Goal: Information Seeking & Learning: Learn about a topic

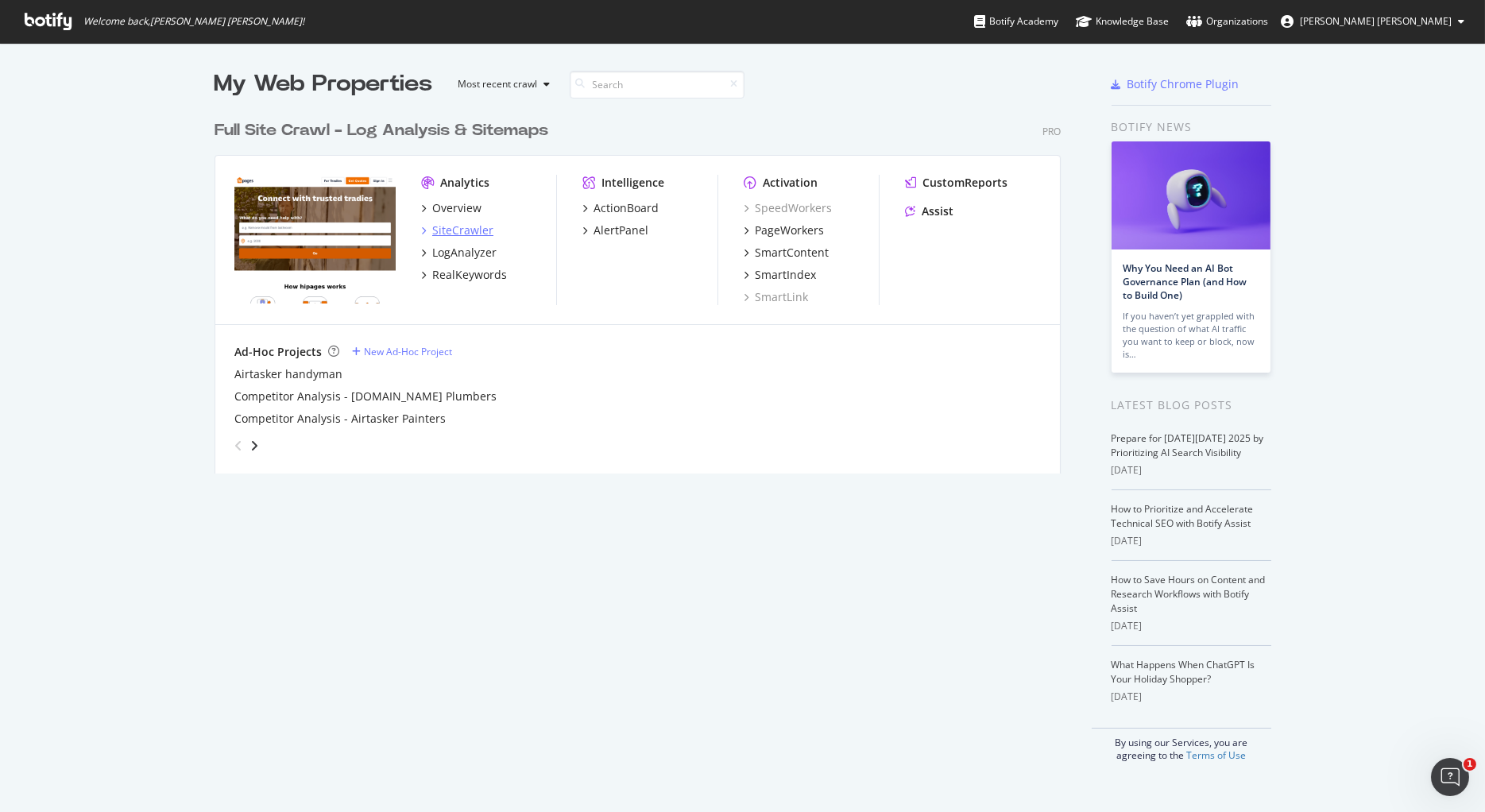
click at [452, 234] on div "SiteCrawler" at bounding box center [462, 230] width 61 height 16
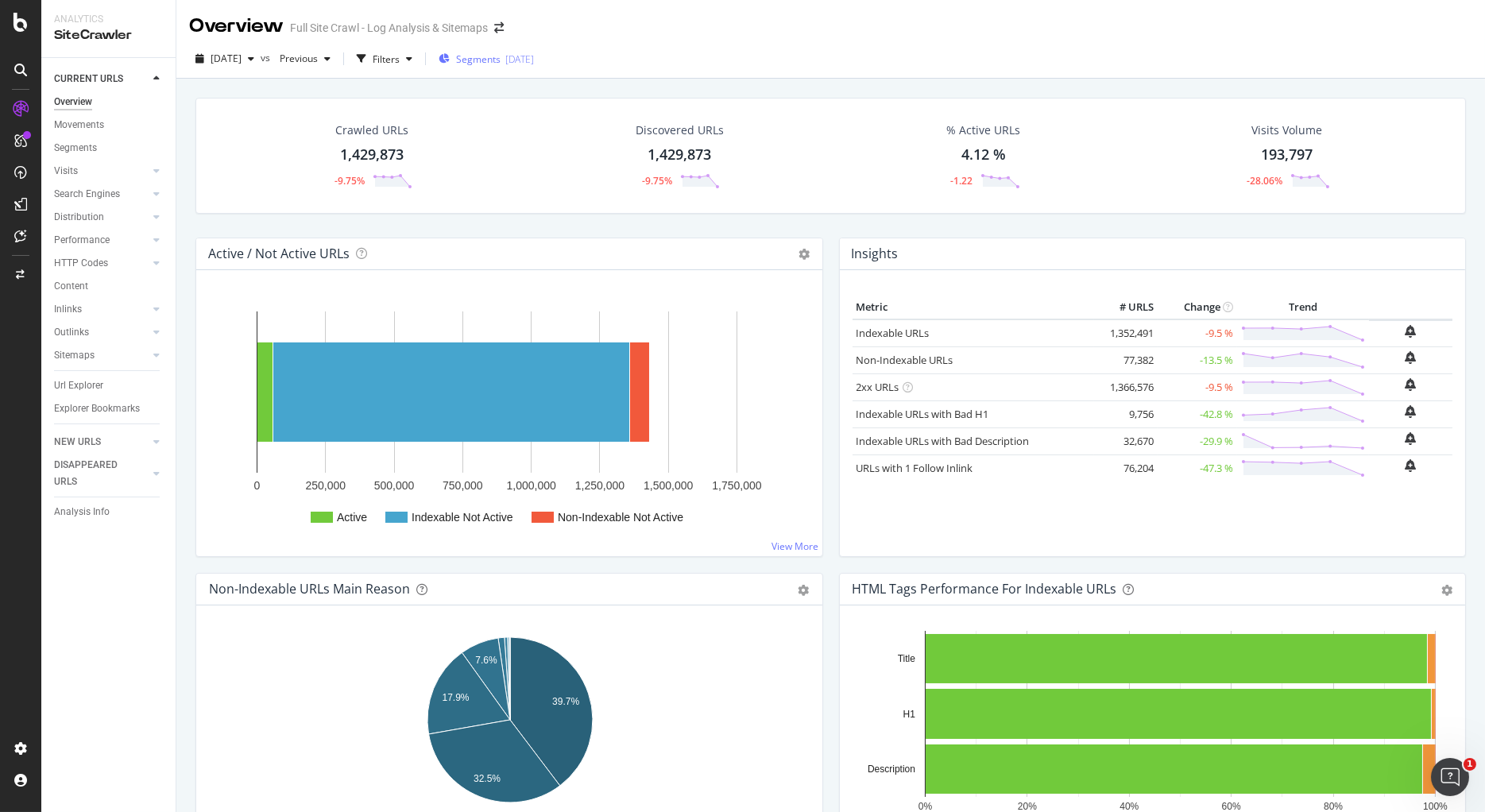
click at [500, 55] on span "Segments" at bounding box center [478, 59] width 44 height 13
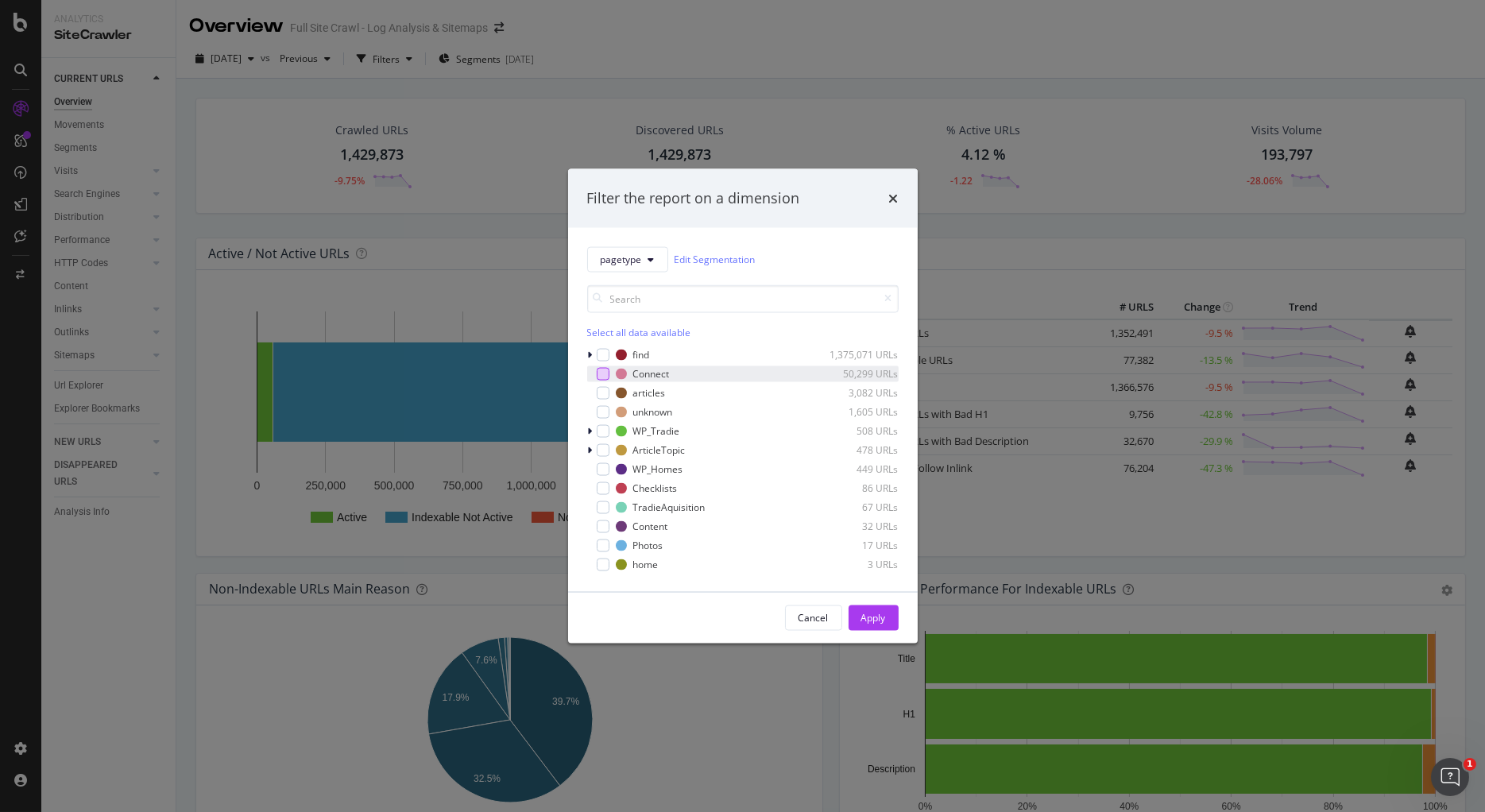
click at [608, 374] on div "modal" at bounding box center [602, 373] width 12 height 12
click at [874, 621] on div "Apply" at bounding box center [874, 617] width 25 height 13
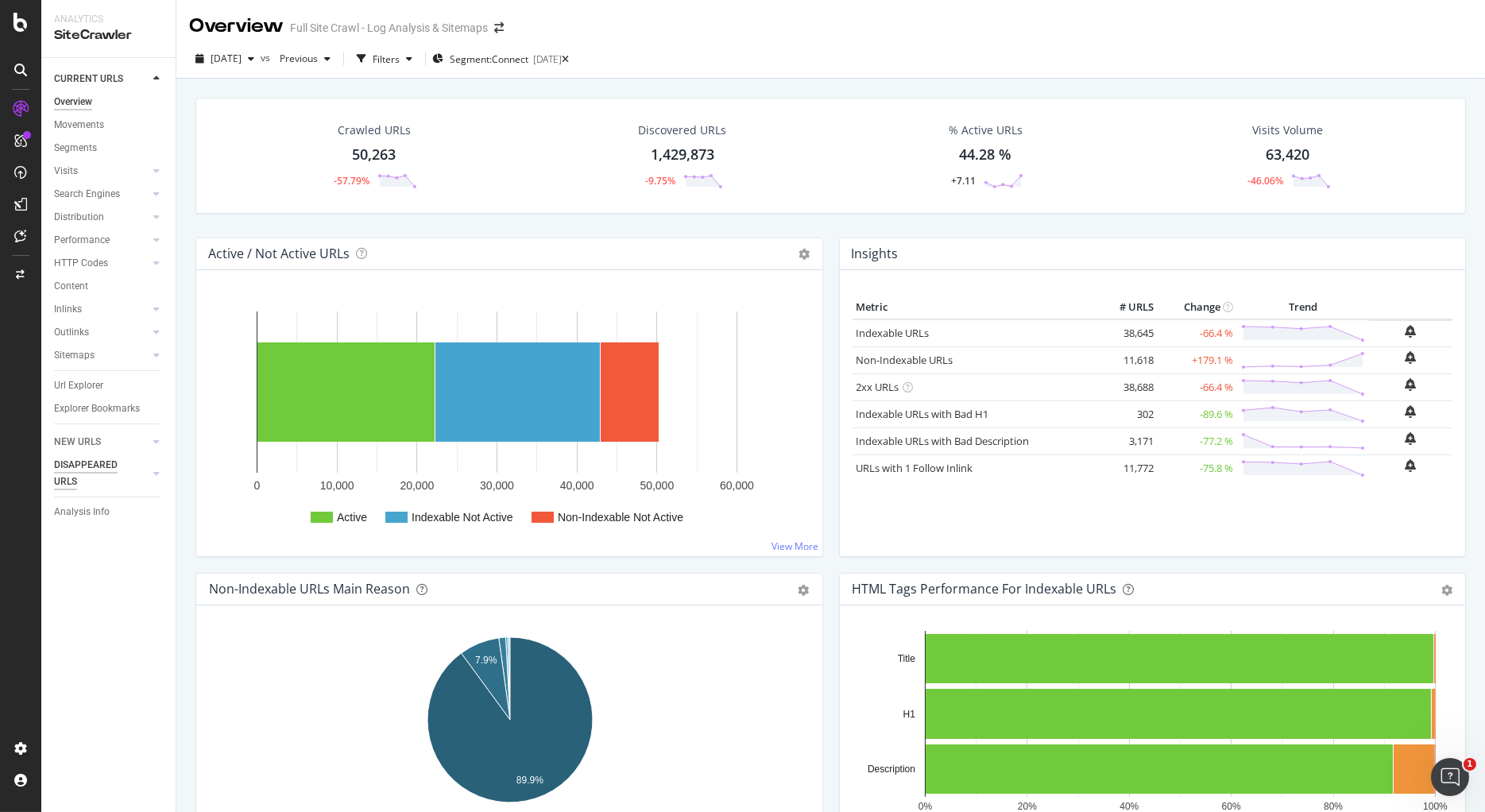
click at [79, 462] on div "DISAPPEARED URLS" at bounding box center [95, 473] width 81 height 34
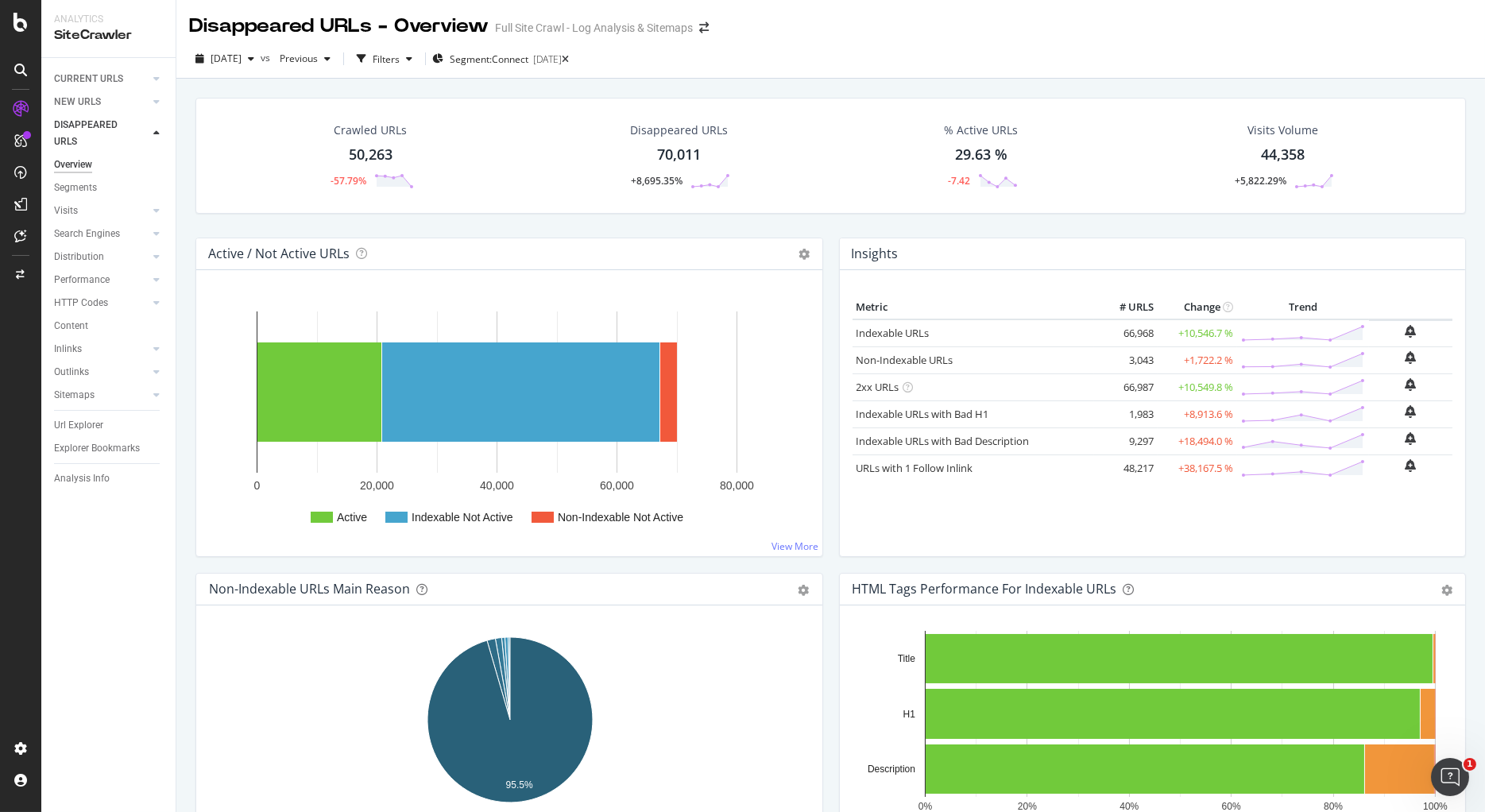
click at [683, 155] on div "70,011" at bounding box center [678, 155] width 44 height 21
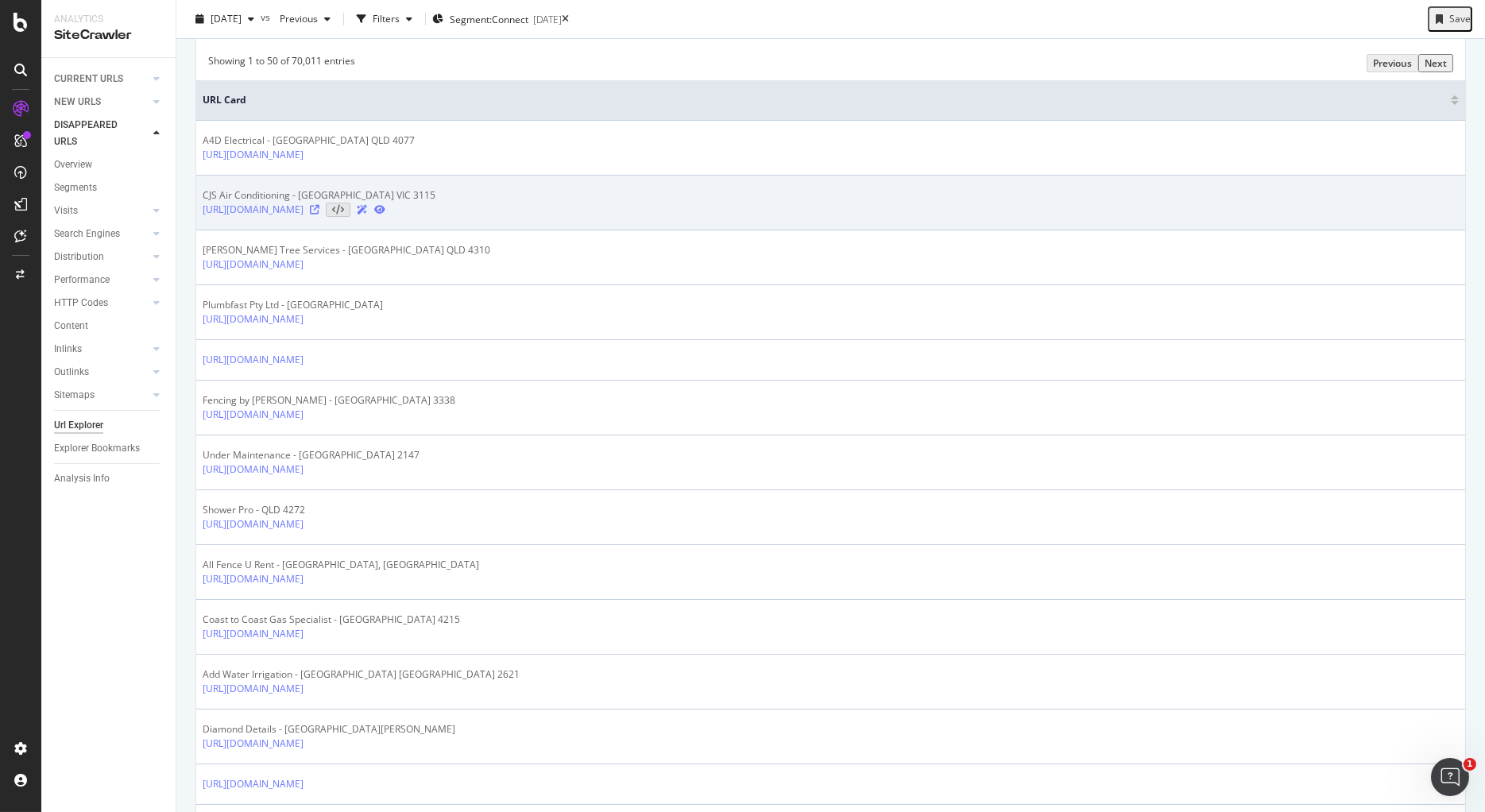
scroll to position [308, 0]
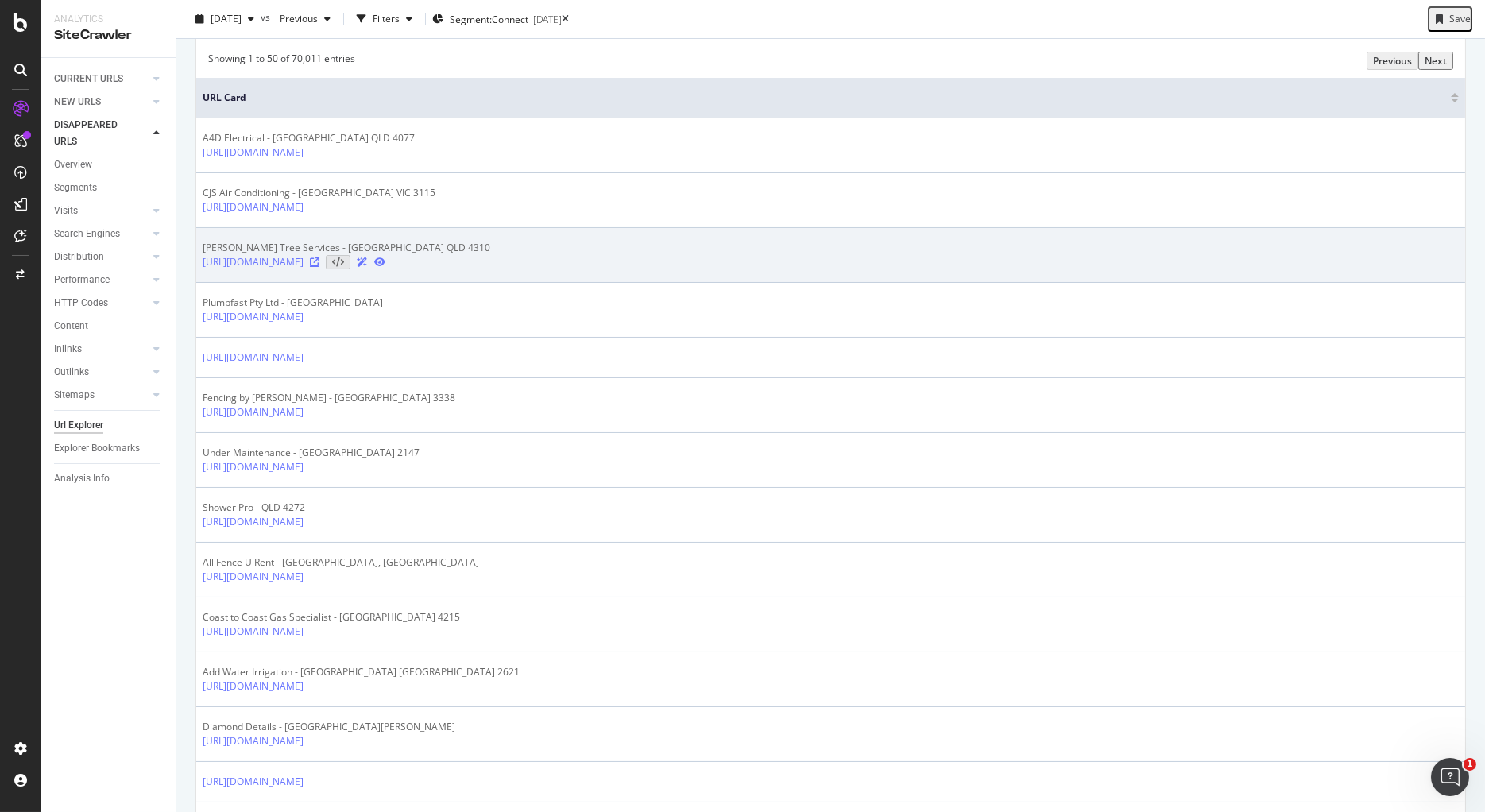
click at [319, 267] on icon at bounding box center [315, 262] width 10 height 10
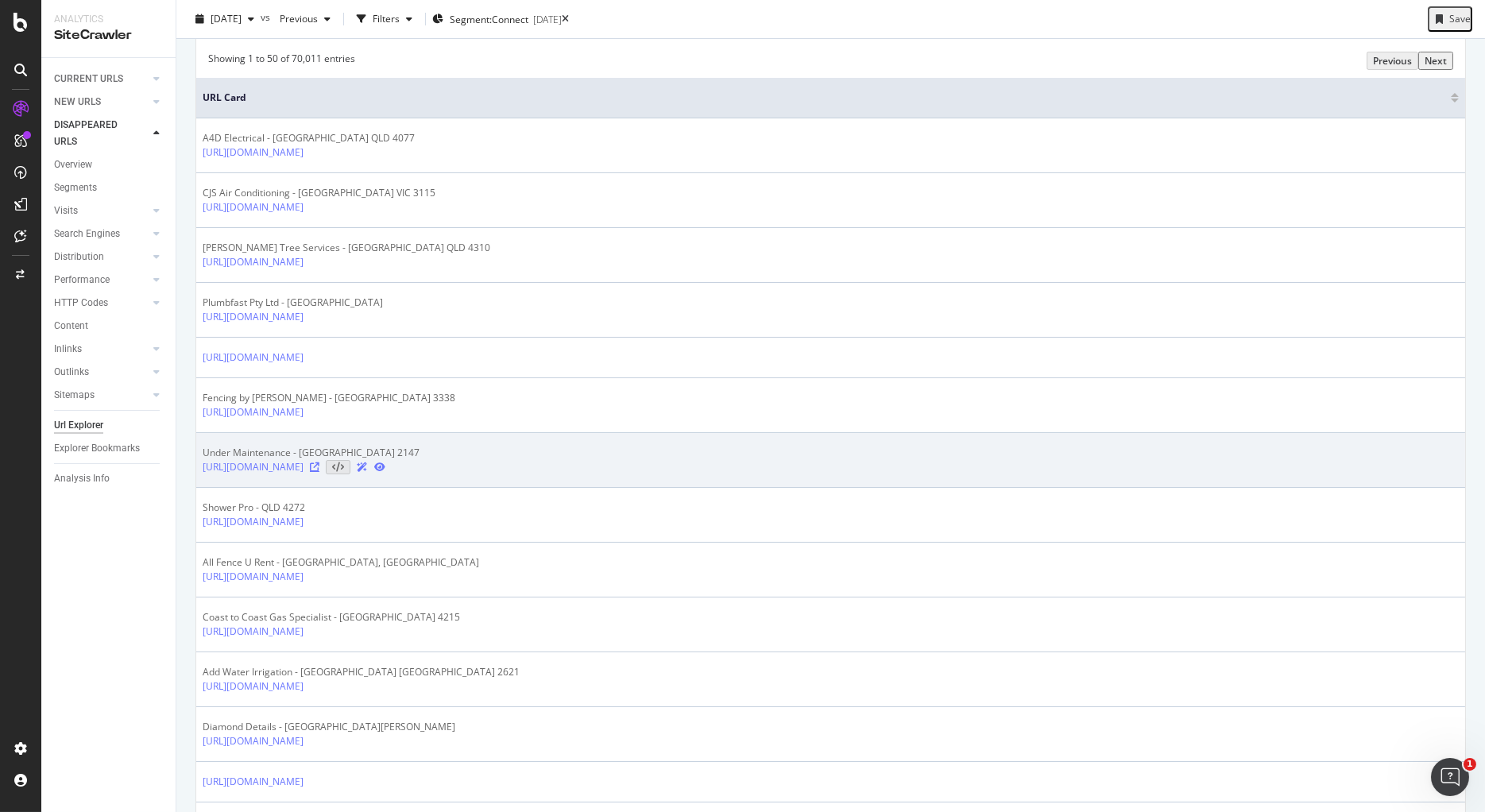
click at [319, 472] on icon at bounding box center [315, 467] width 10 height 10
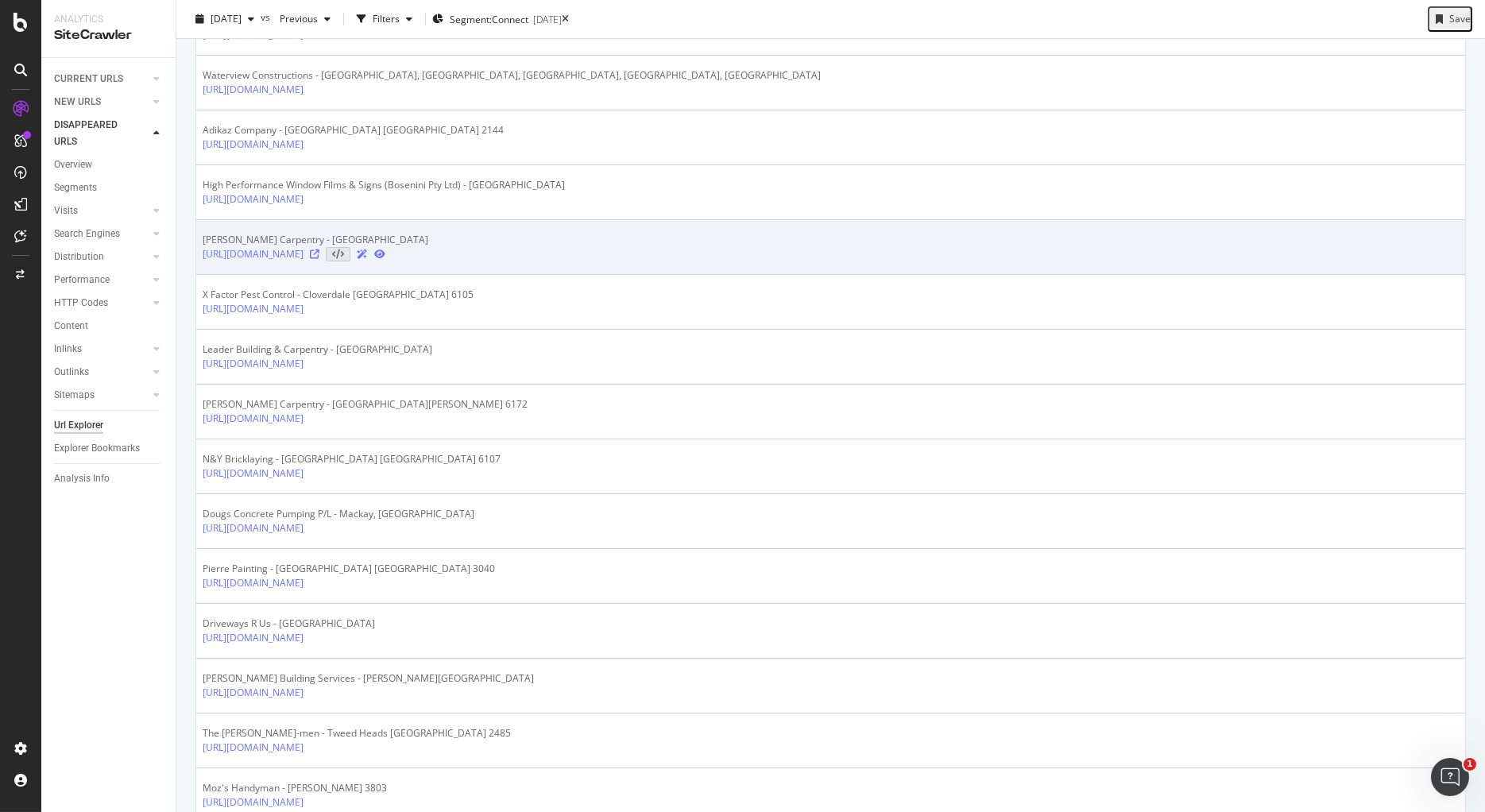
scroll to position [1296, 0]
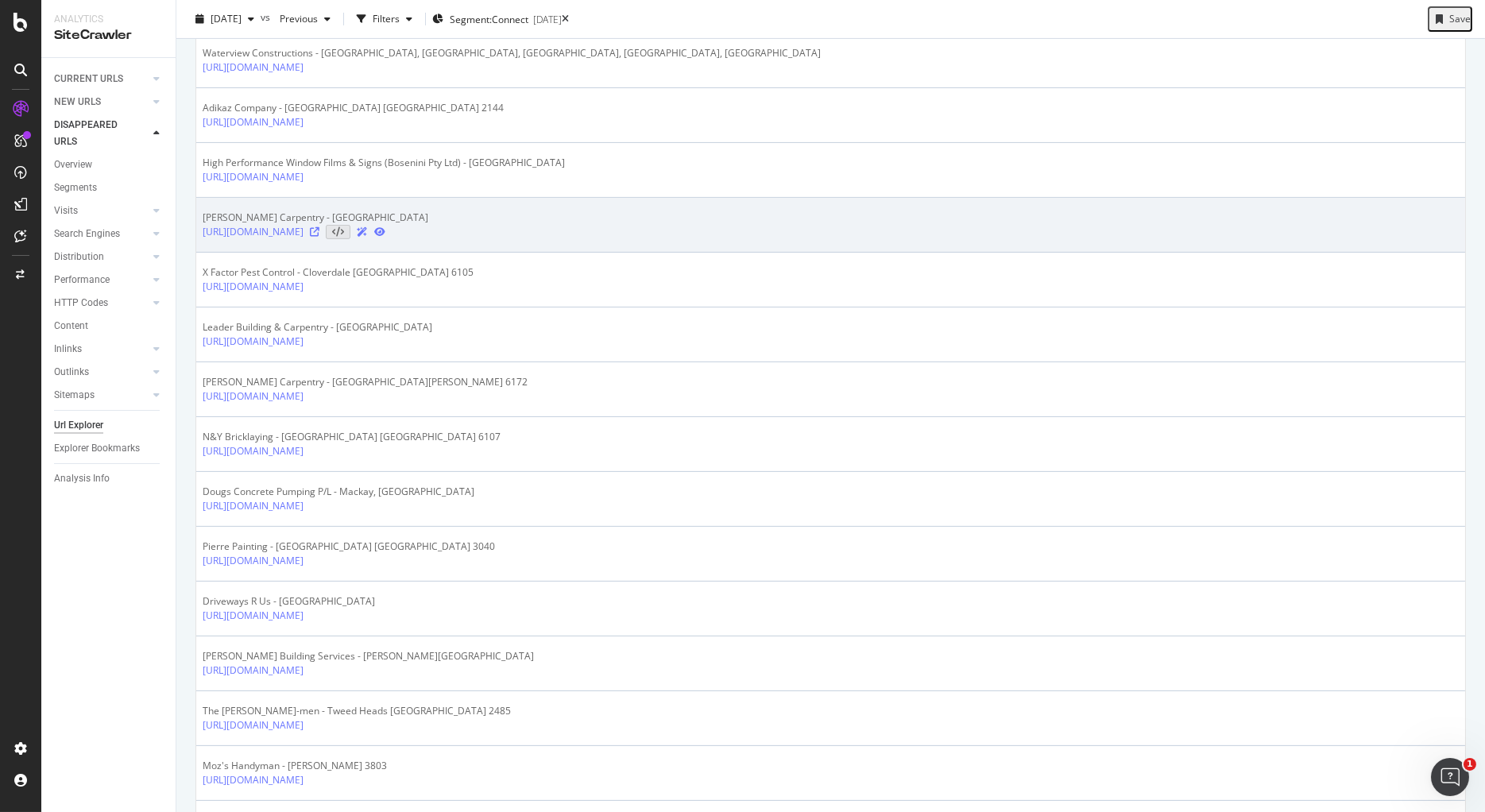
click at [385, 239] on div at bounding box center [348, 231] width 76 height 14
click at [319, 237] on icon at bounding box center [315, 232] width 10 height 10
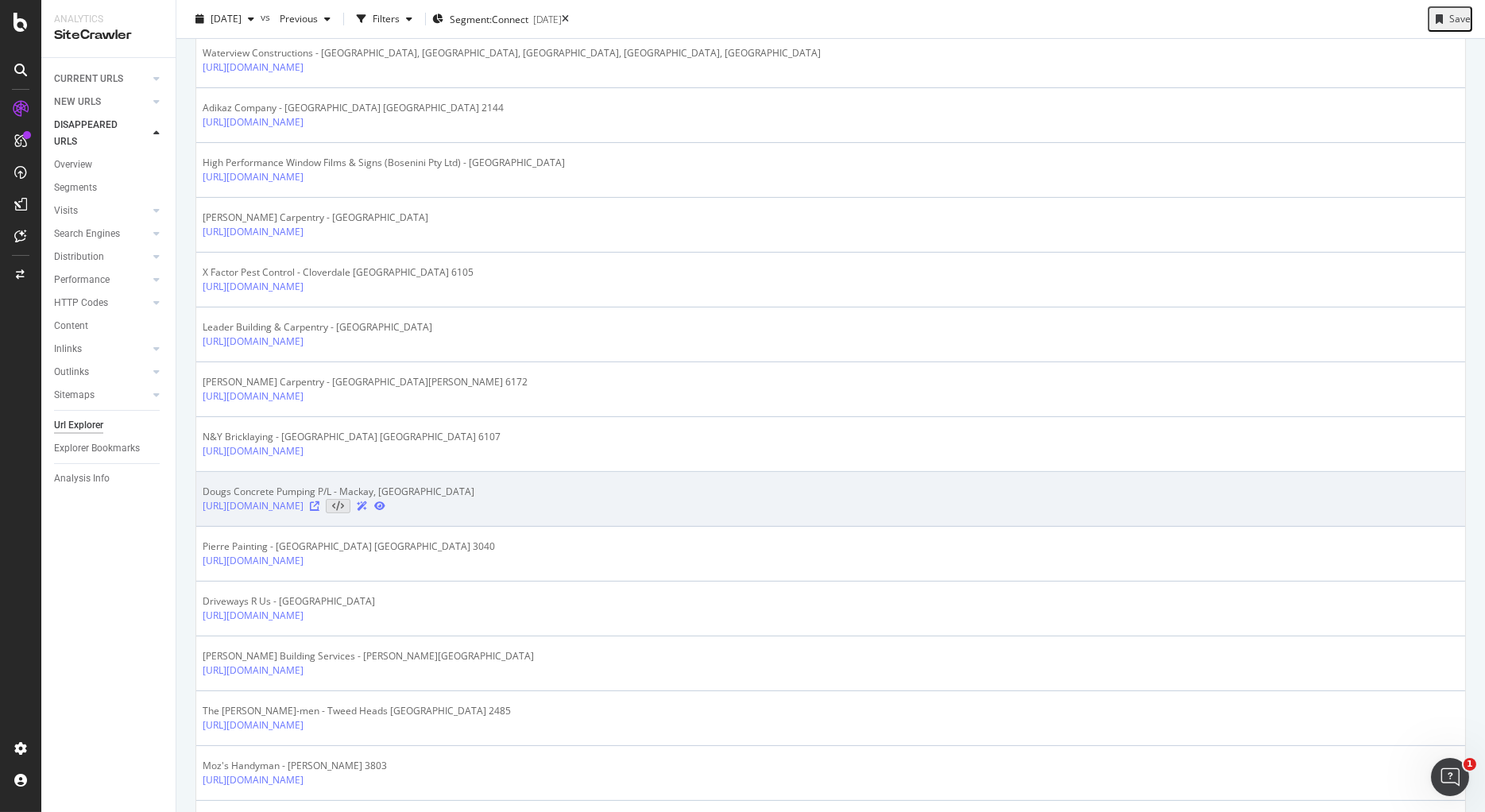
click at [319, 511] on icon at bounding box center [315, 506] width 10 height 10
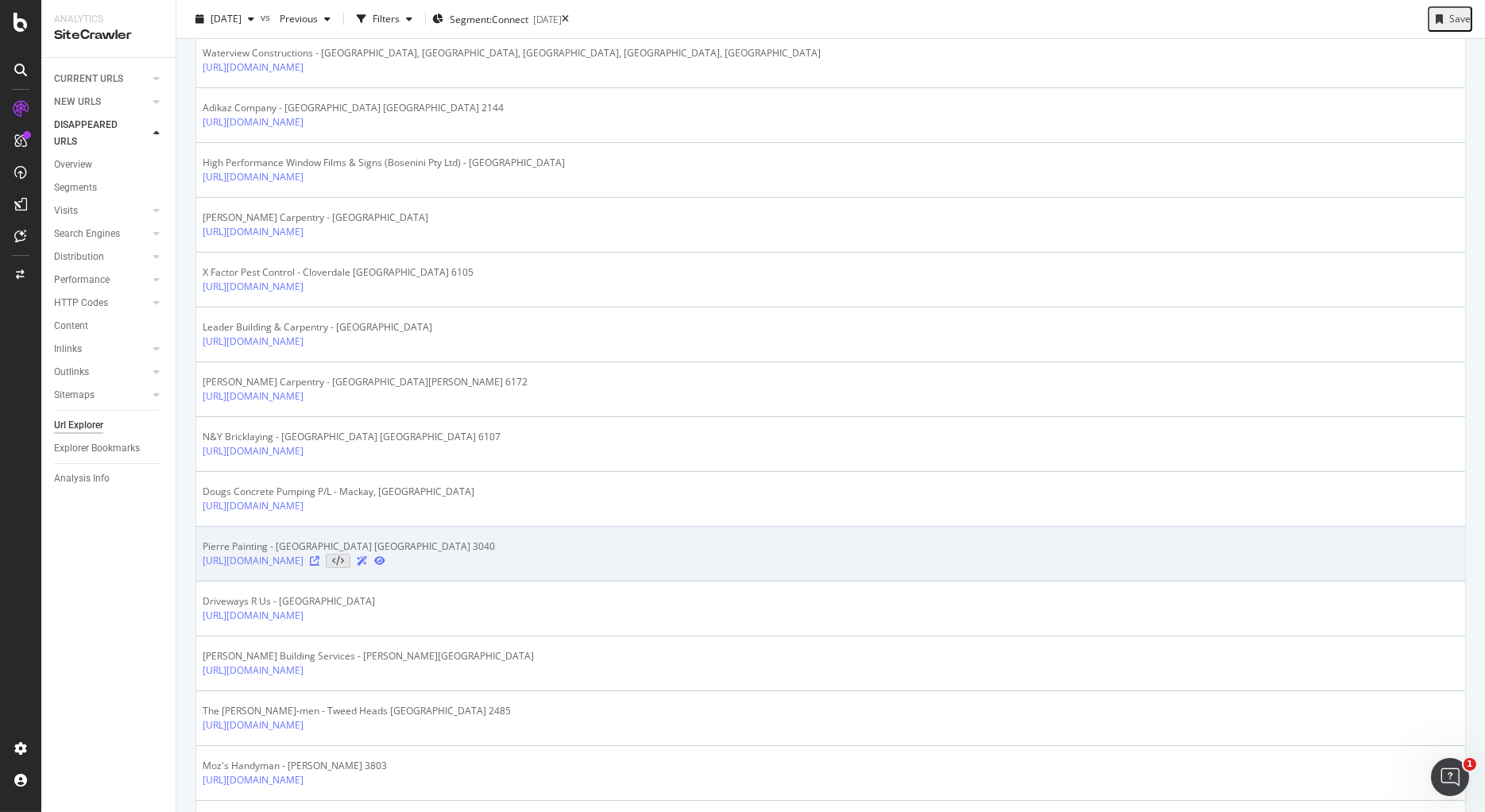
click at [319, 565] on icon at bounding box center [315, 561] width 10 height 10
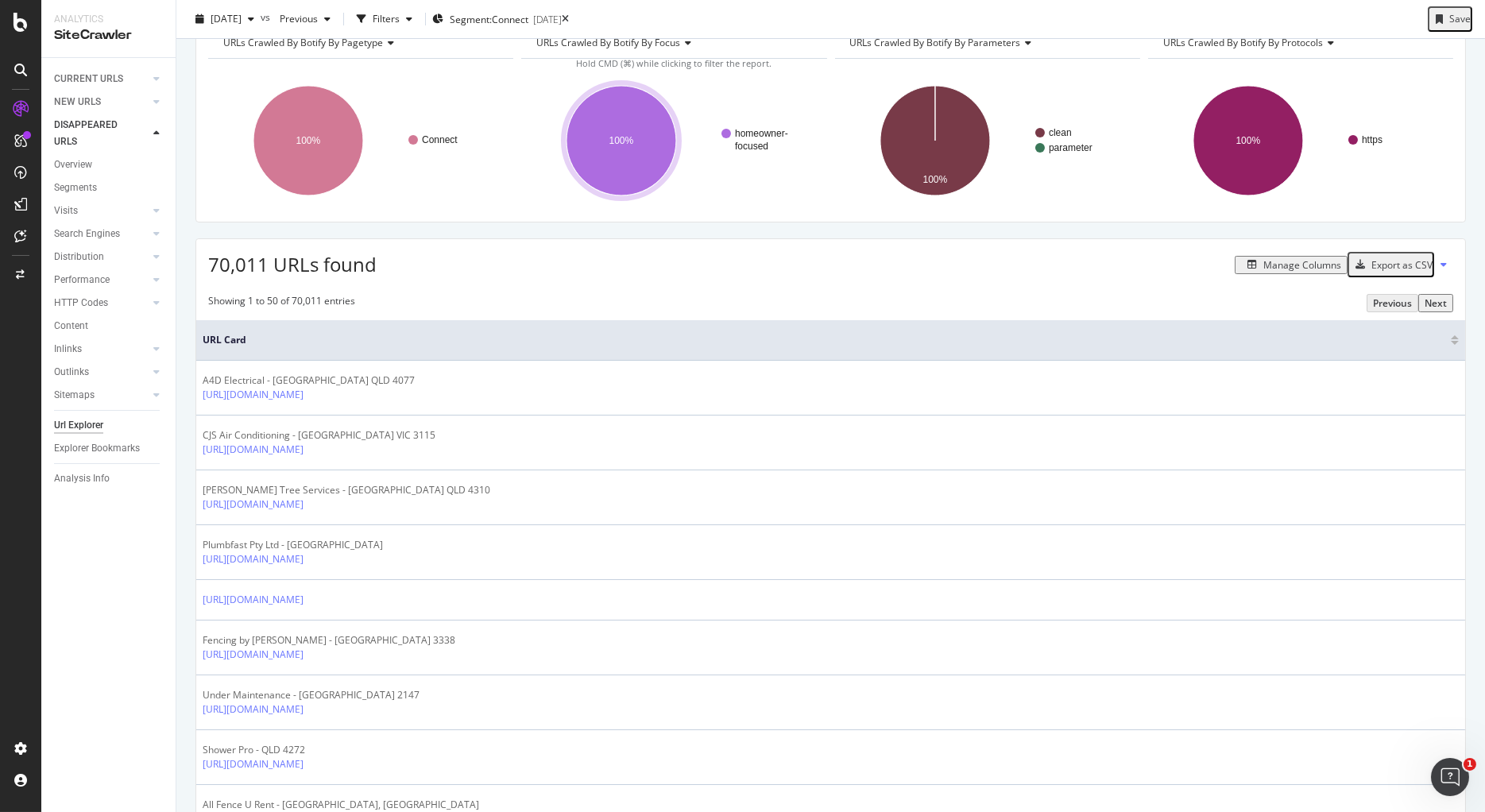
scroll to position [0, 0]
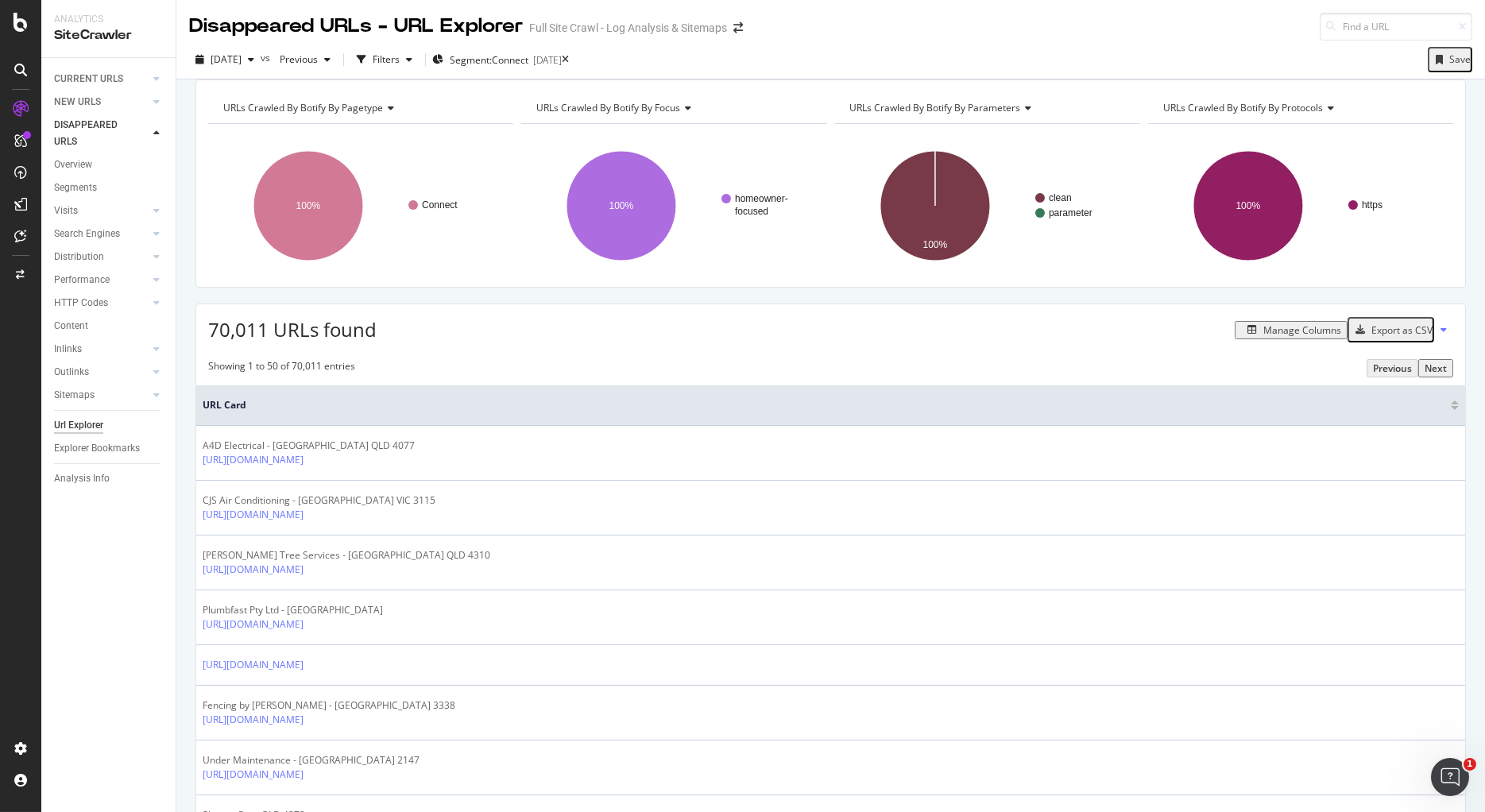
click at [225, 275] on rect "A chart." at bounding box center [360, 206] width 305 height 138
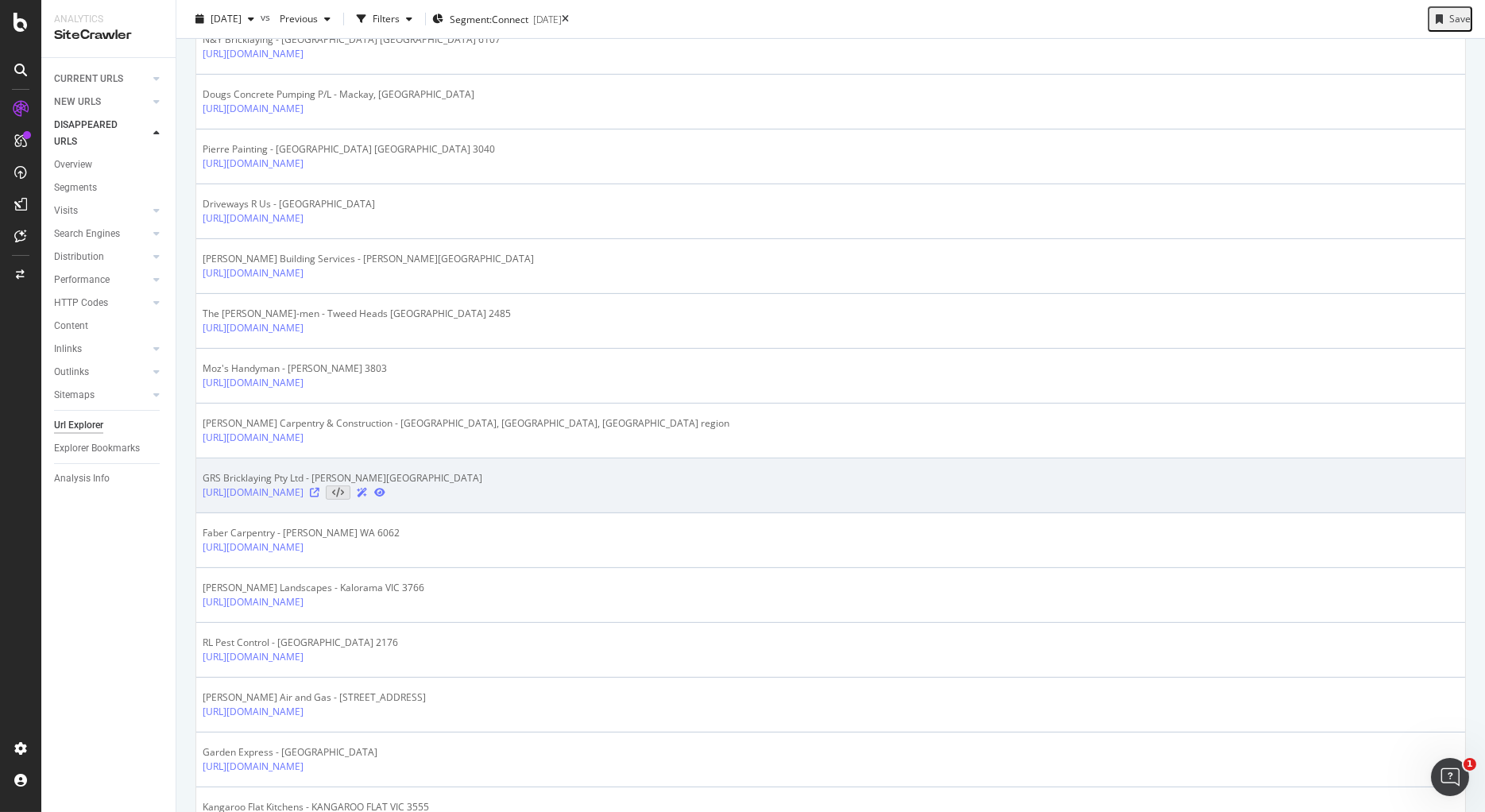
scroll to position [1693, 0]
click at [319, 496] on icon at bounding box center [315, 492] width 10 height 10
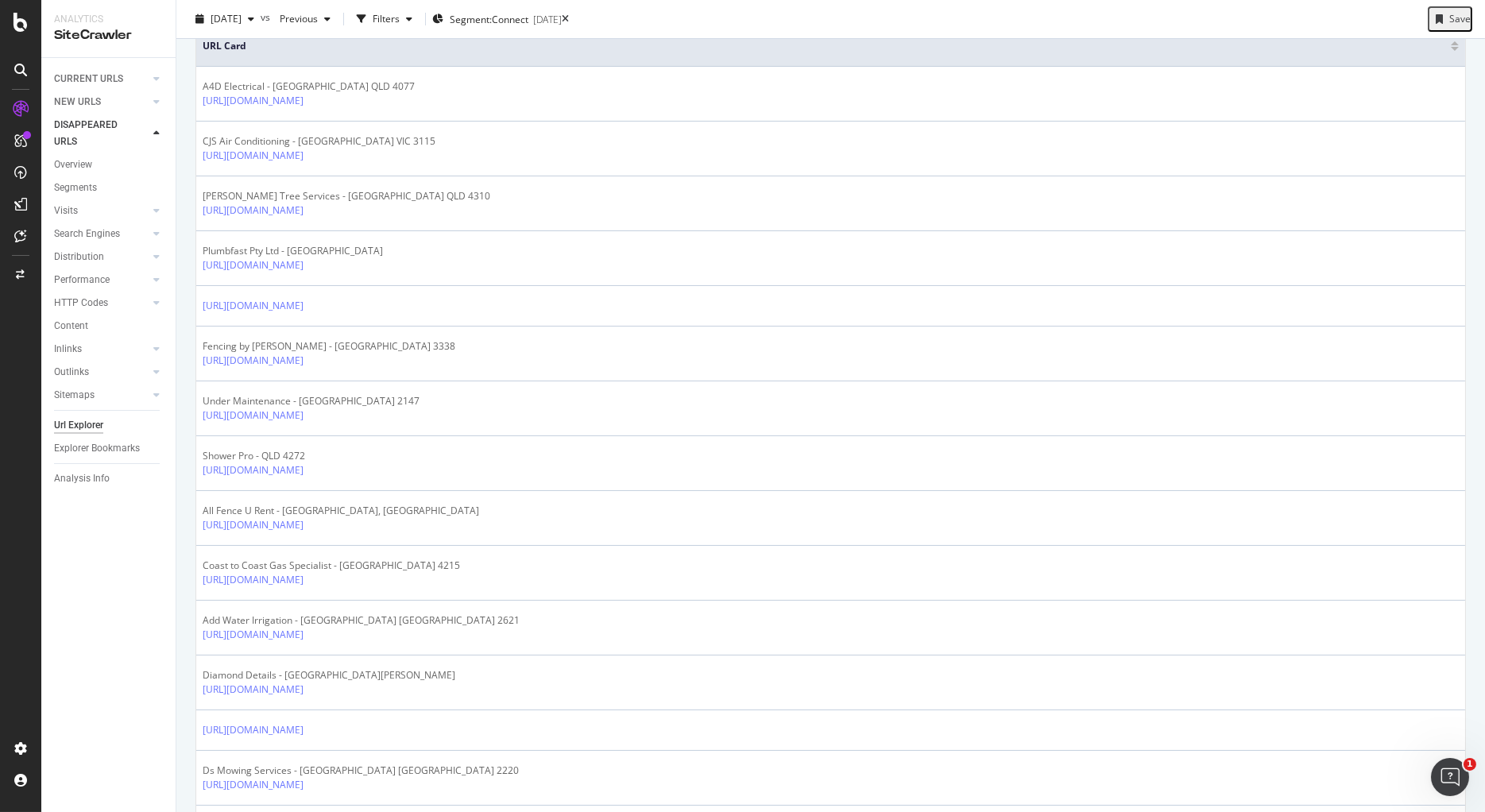
scroll to position [0, 0]
